Goal: Task Accomplishment & Management: Complete application form

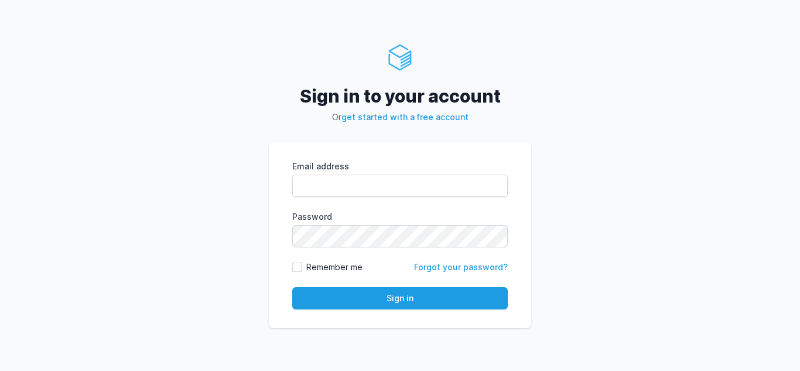
click at [611, 224] on div "Sign in to your account Or get started with a free account Email address eyJpdi…" at bounding box center [400, 185] width 800 height 371
click at [439, 118] on link "get started with a free account" at bounding box center [405, 117] width 127 height 10
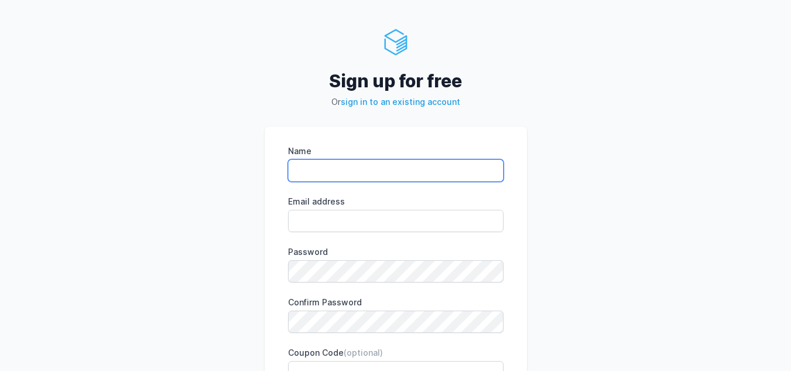
click at [490, 172] on input "Name" at bounding box center [396, 170] width 216 height 22
type input "Morgan Mutila"
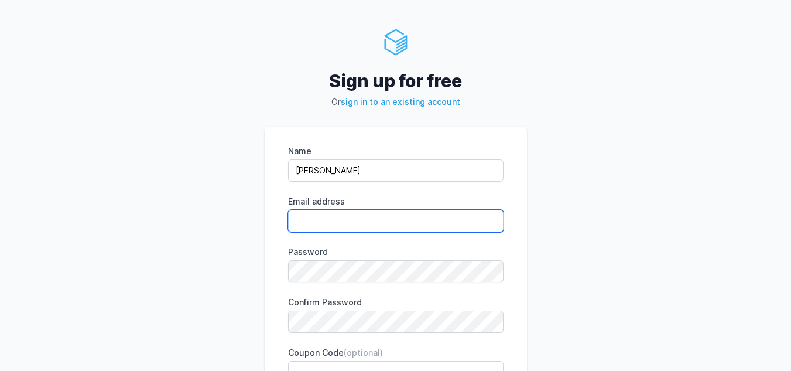
type input "mutilamorgan@gmail.com"
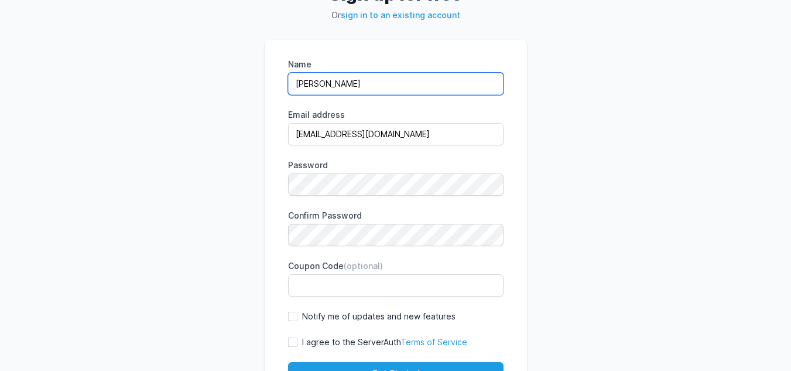
scroll to position [117, 0]
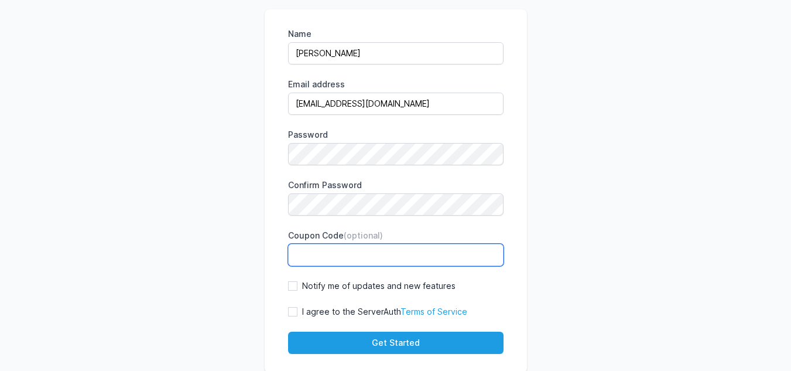
click at [380, 259] on input "Coupon Code (optional)" at bounding box center [396, 255] width 216 height 22
click at [594, 209] on div "Sign up for free Or sign in to an existing account Name Morgan Mutila Email add…" at bounding box center [395, 142] width 791 height 518
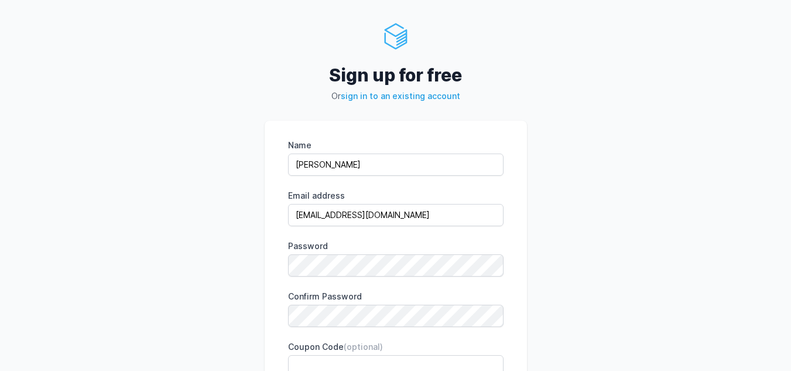
scroll to position [0, 0]
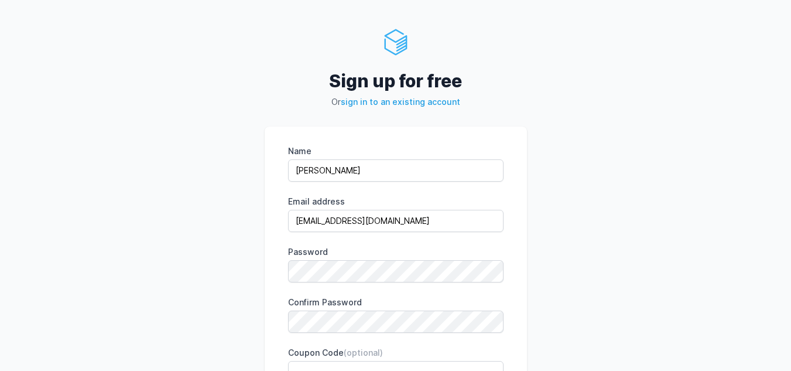
click at [434, 96] on p "Or sign in to an existing account" at bounding box center [396, 102] width 262 height 12
click at [433, 101] on link "sign in to an existing account" at bounding box center [400, 102] width 119 height 10
